Goal: Task Accomplishment & Management: Use online tool/utility

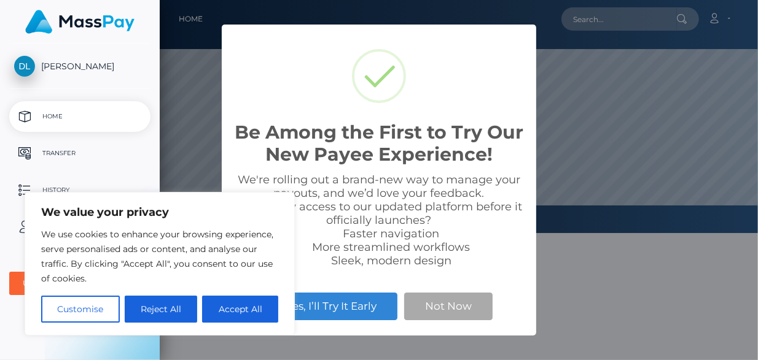
scroll to position [233, 597]
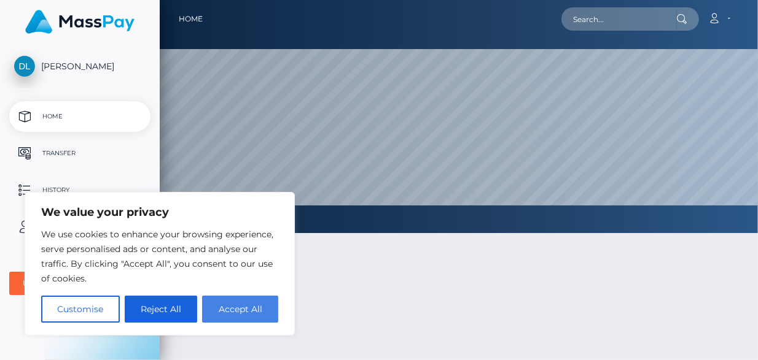
click at [244, 306] on button "Accept All" at bounding box center [240, 309] width 76 height 27
checkbox input "true"
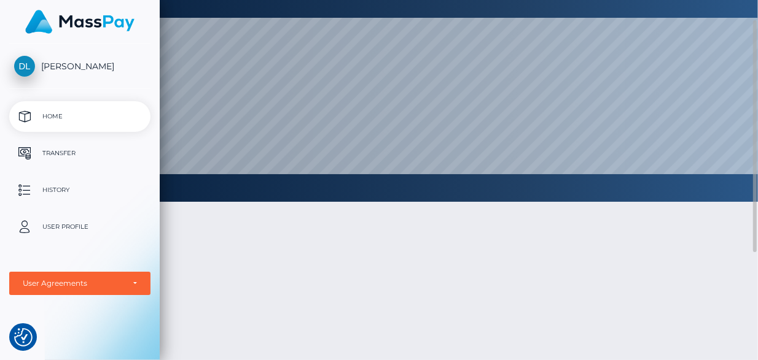
scroll to position [0, 0]
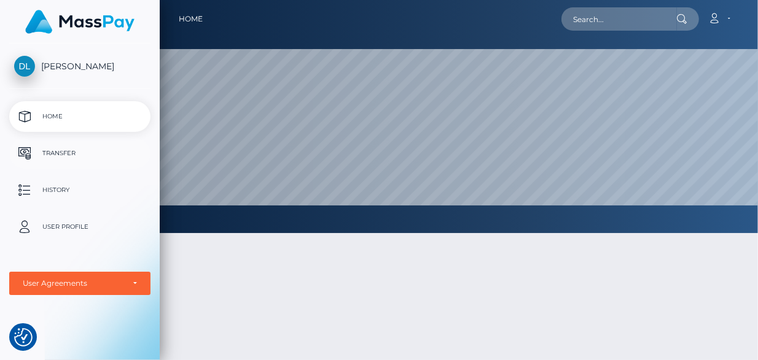
click at [56, 152] on p "Transfer" at bounding box center [79, 153] width 131 height 18
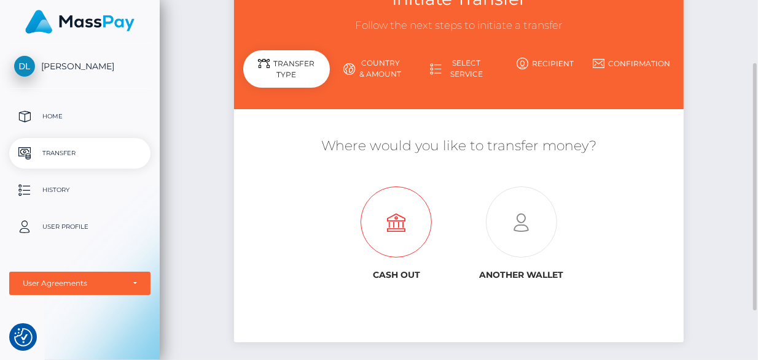
scroll to position [74, 0]
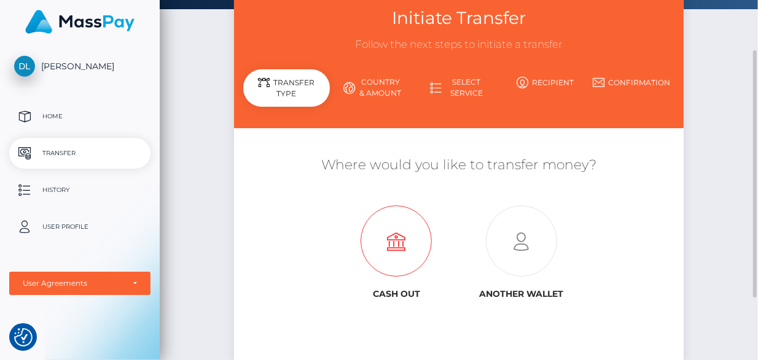
click at [380, 248] on icon at bounding box center [396, 241] width 125 height 71
